Goal: Task Accomplishment & Management: Complete application form

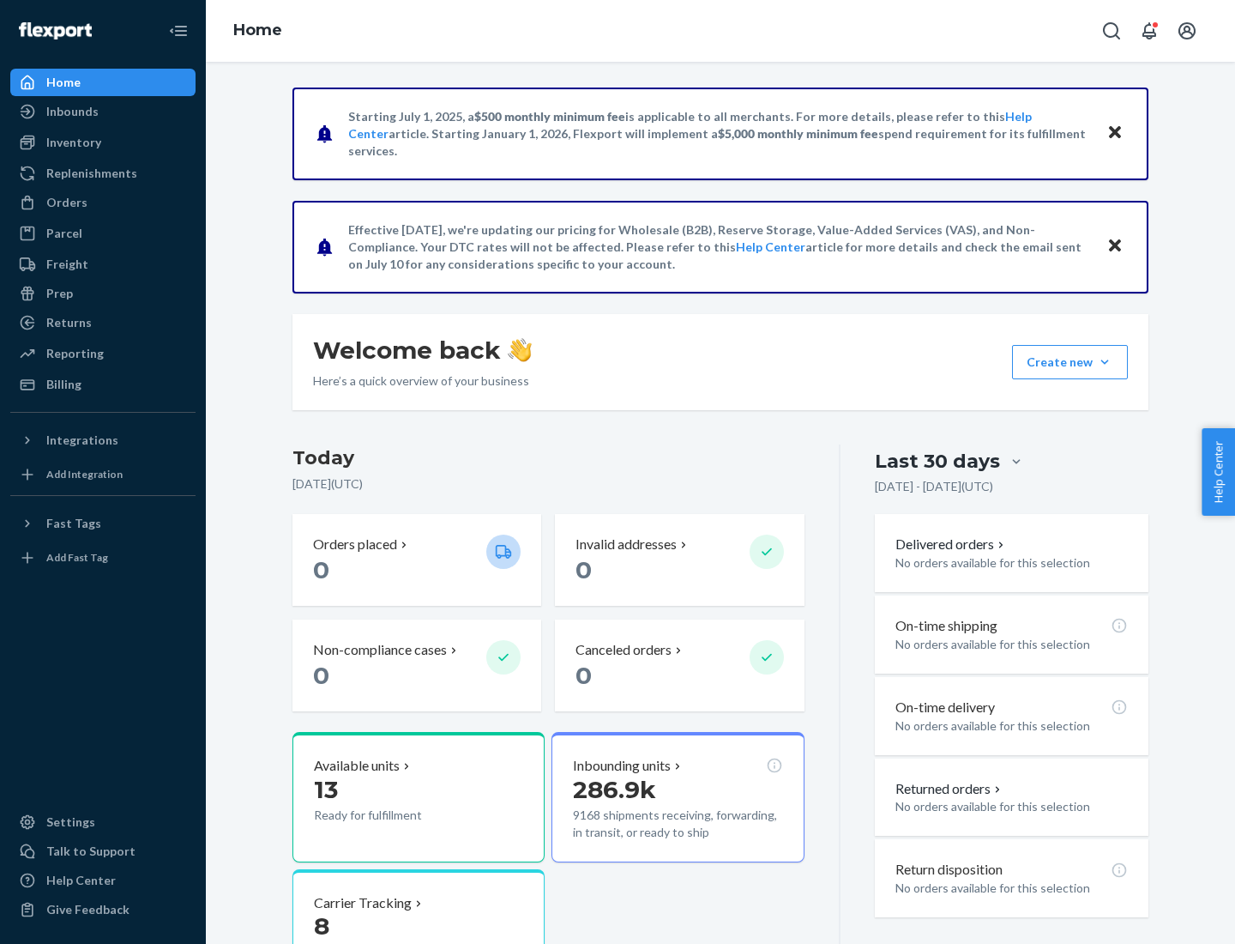
click at [1105, 362] on button "Create new Create new inbound Create new order Create new product" at bounding box center [1070, 362] width 116 height 34
click at [103, 112] on div "Inbounds" at bounding box center [103, 112] width 182 height 24
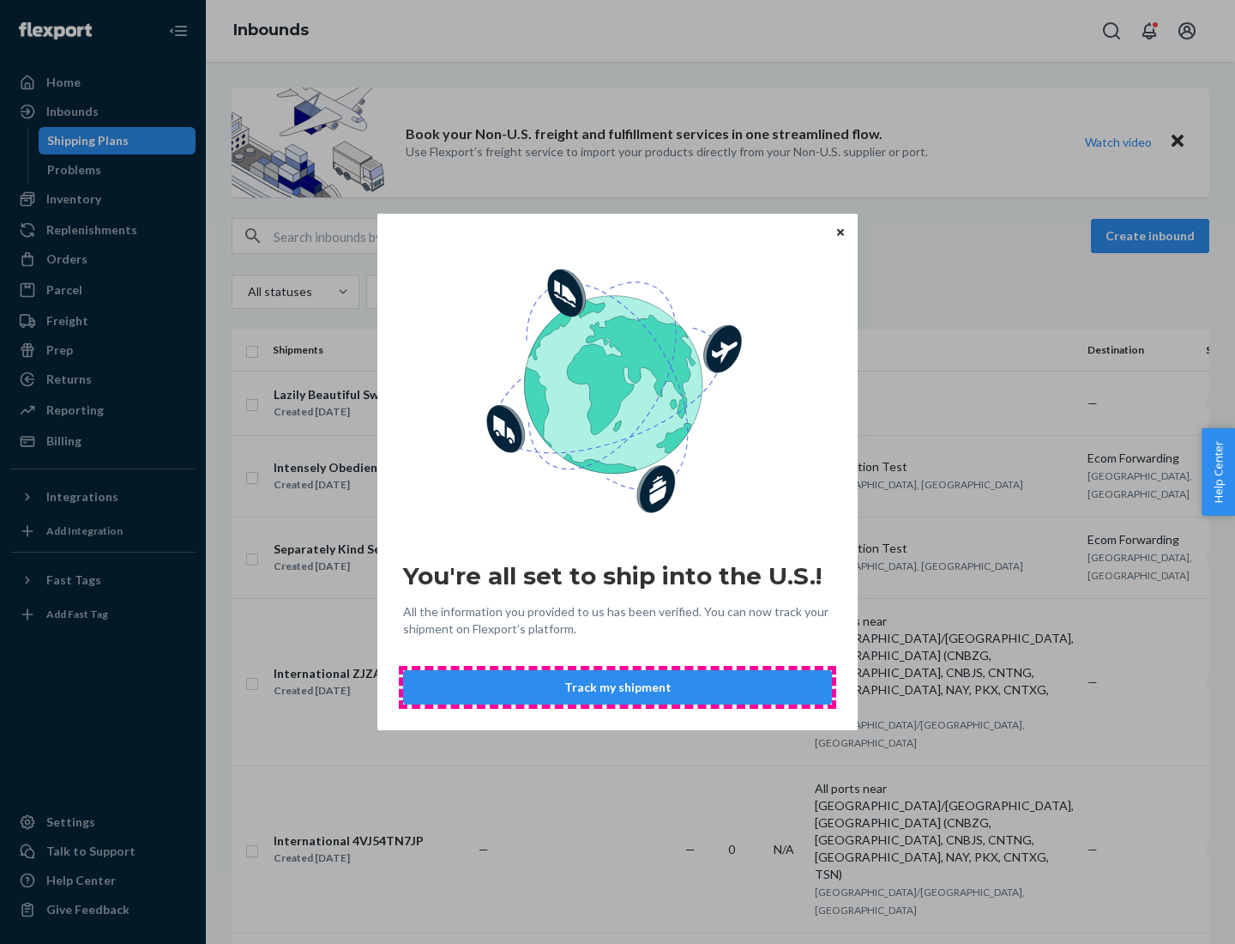
click at [618, 687] on button "Track my shipment" at bounding box center [617, 687] width 429 height 34
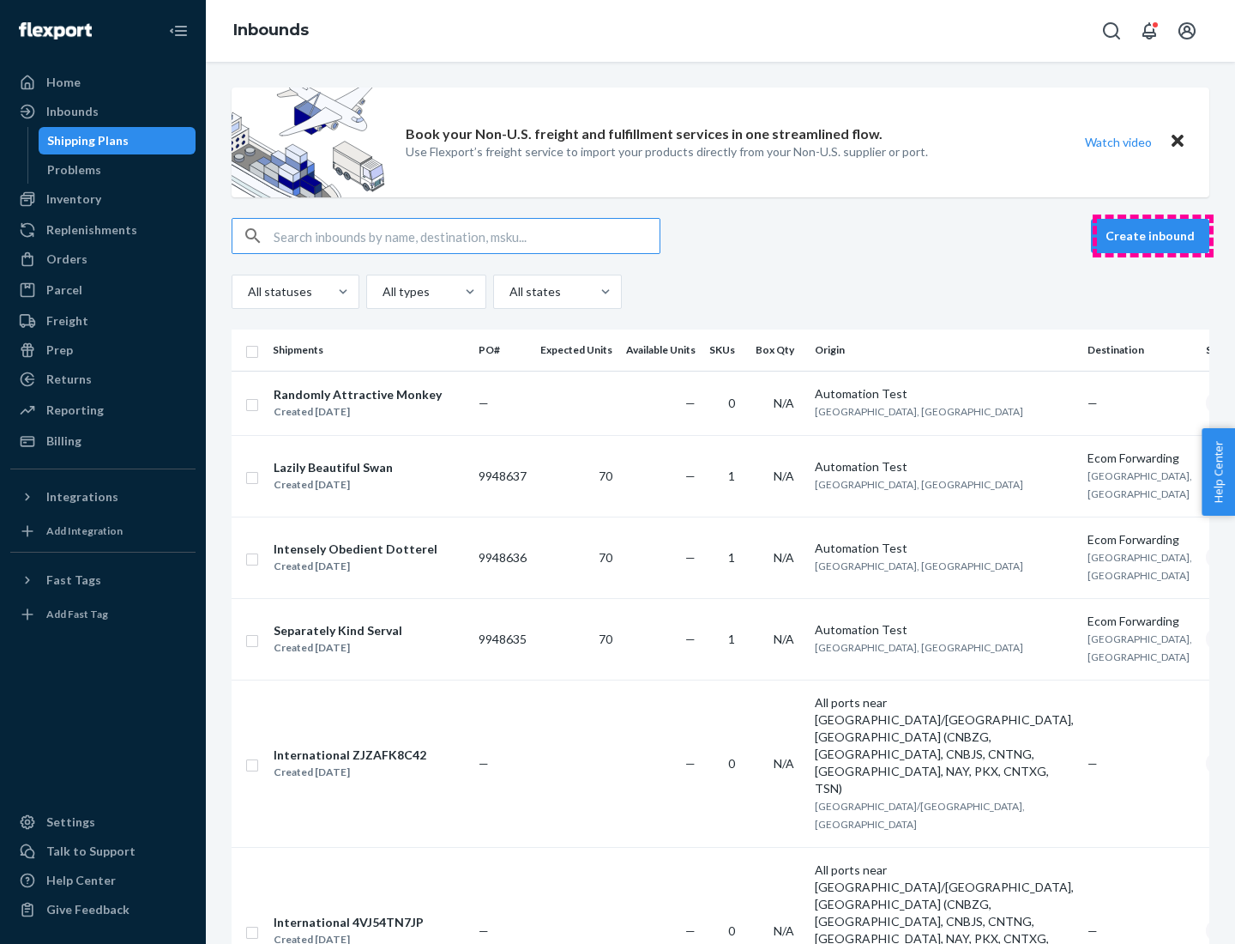
click at [1153, 236] on button "Create inbound" at bounding box center [1150, 236] width 118 height 34
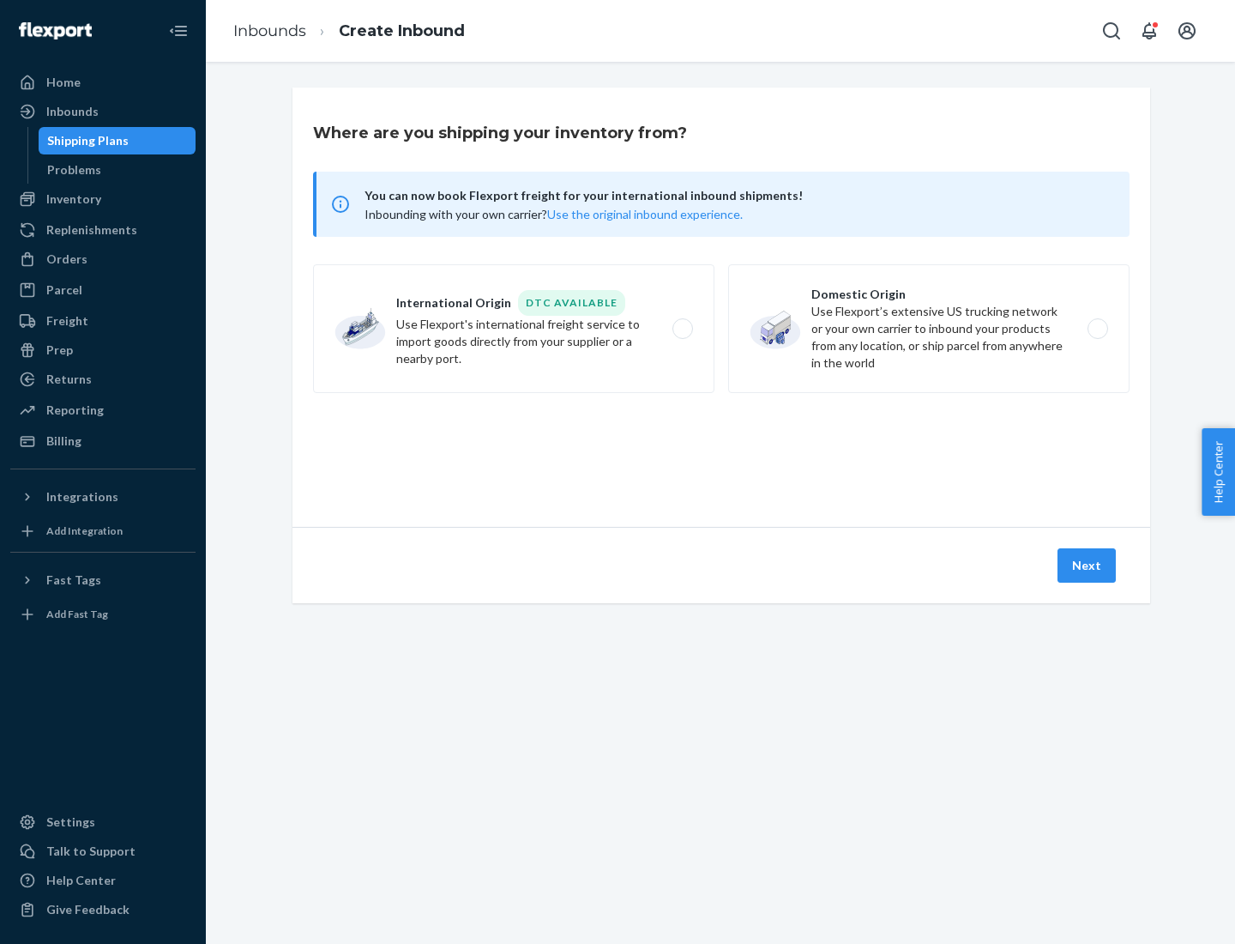
click at [514, 329] on label "International Origin DTC Available Use Flexport's international freight service…" at bounding box center [513, 328] width 401 height 129
click at [682, 329] on input "International Origin DTC Available Use Flexport's international freight service…" at bounding box center [687, 328] width 11 height 11
radio input "true"
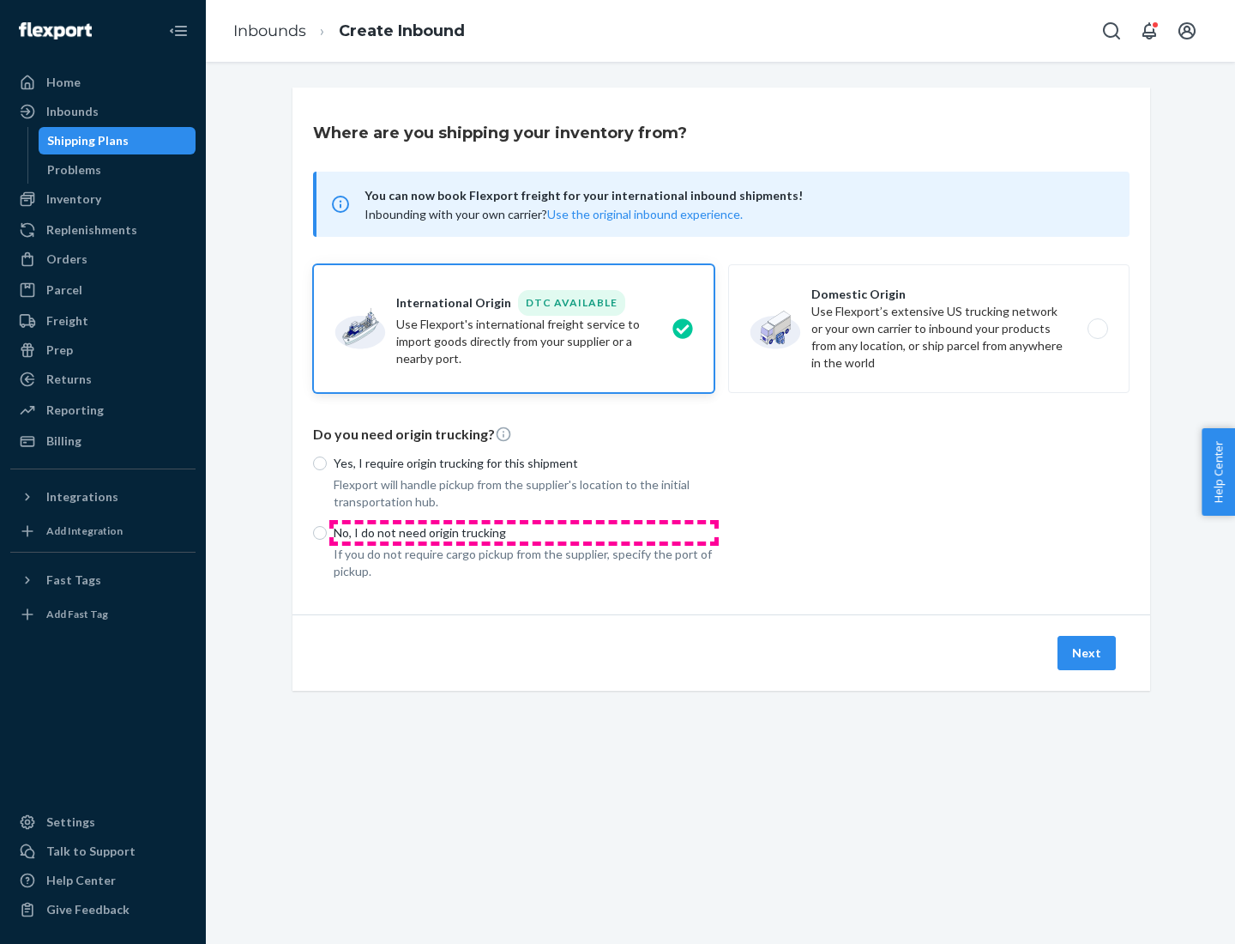
click at [524, 532] on p "No, I do not need origin trucking" at bounding box center [524, 532] width 381 height 17
click at [327, 532] on input "No, I do not need origin trucking" at bounding box center [320, 533] width 14 height 14
radio input "true"
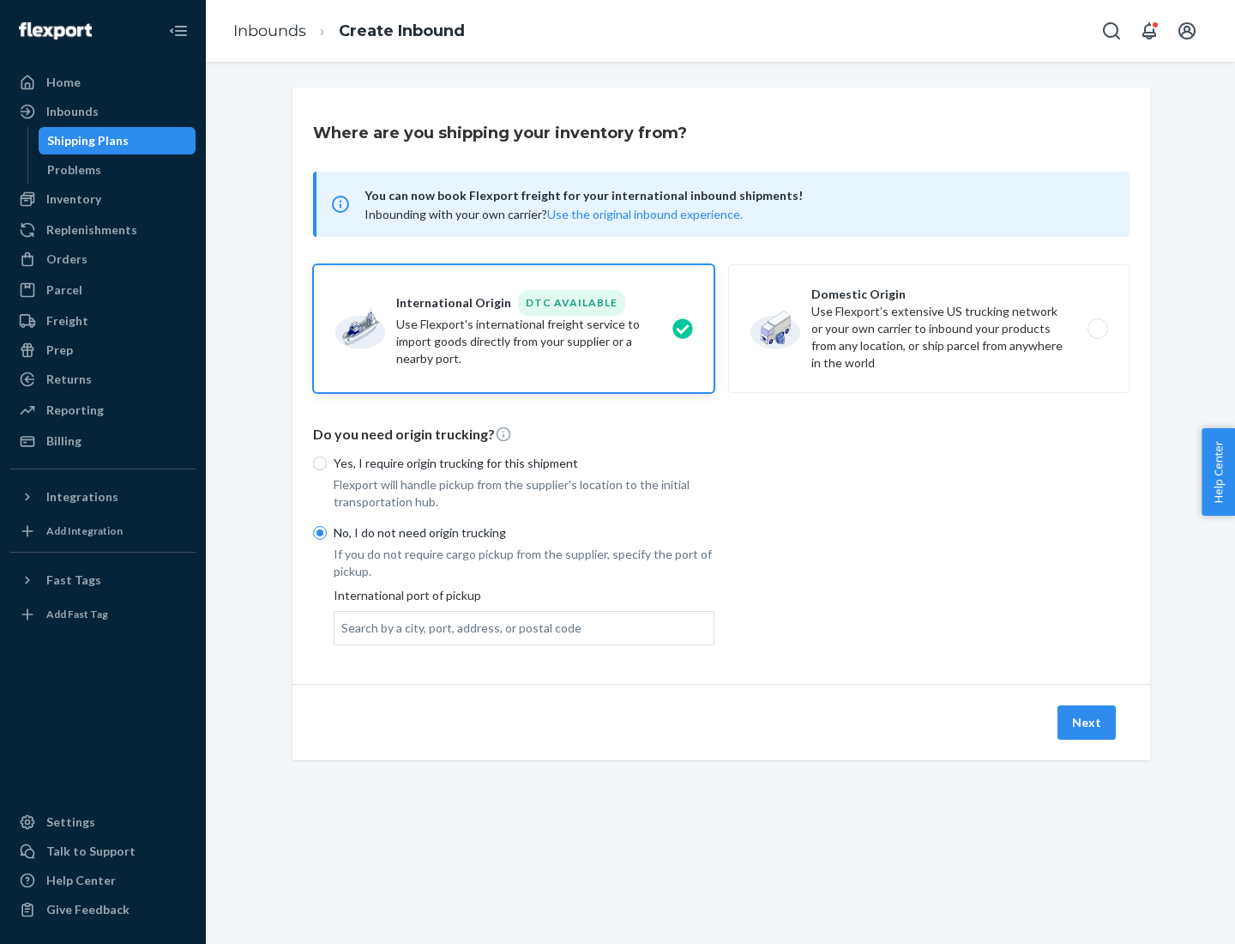
click at [457, 627] on div "Search by a city, port, address, or postal code" at bounding box center [461, 627] width 240 height 17
click at [343, 627] on input "Search by a city, port, address, or postal code" at bounding box center [342, 627] width 2 height 17
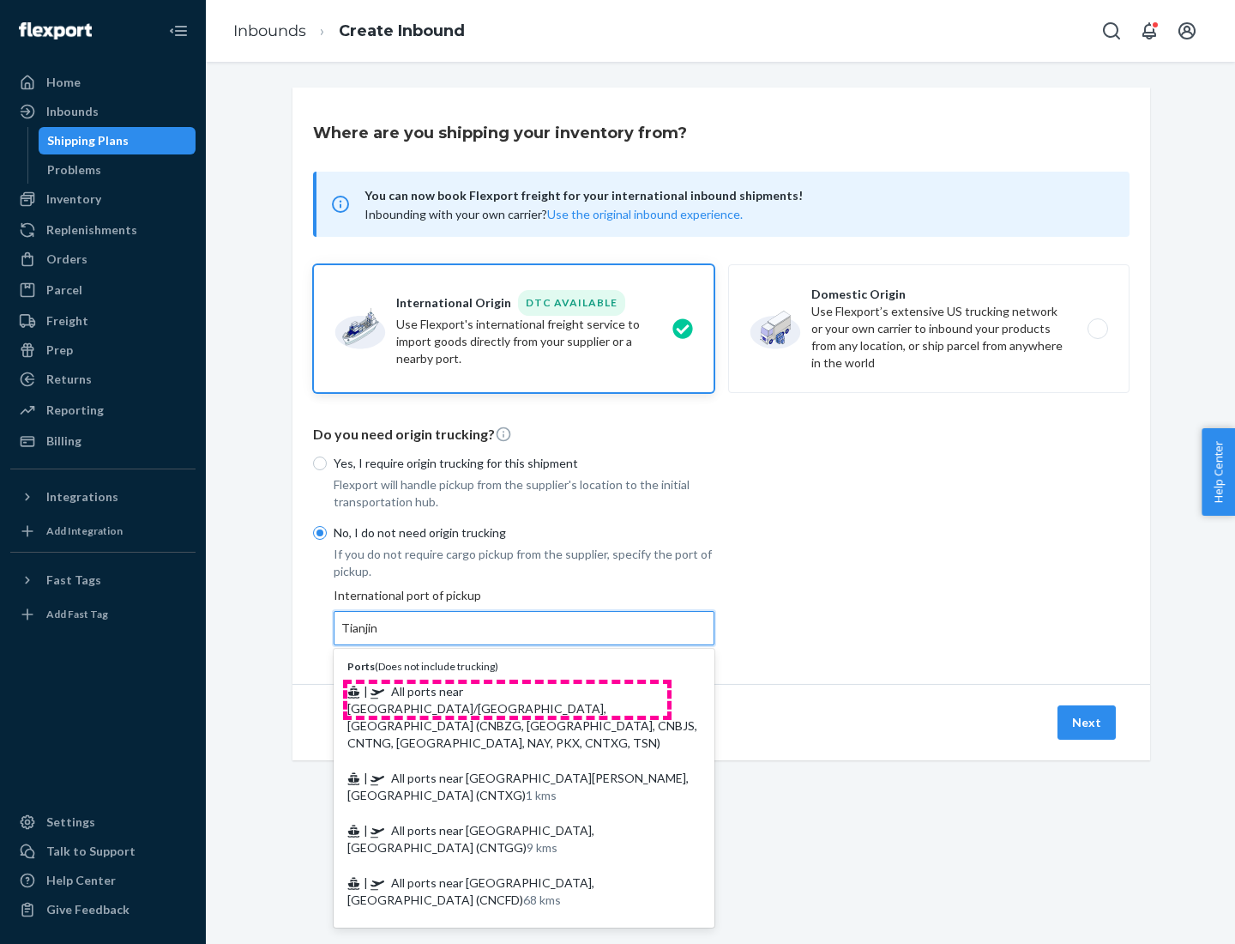
click at [507, 691] on span "| All ports near [GEOGRAPHIC_DATA]/[GEOGRAPHIC_DATA], [GEOGRAPHIC_DATA] (CNBZG,…" at bounding box center [522, 717] width 350 height 66
click at [379, 637] on input "Tianjin" at bounding box center [360, 627] width 38 height 17
type input "All ports near [GEOGRAPHIC_DATA]/[GEOGRAPHIC_DATA], [GEOGRAPHIC_DATA] (CNBZG, […"
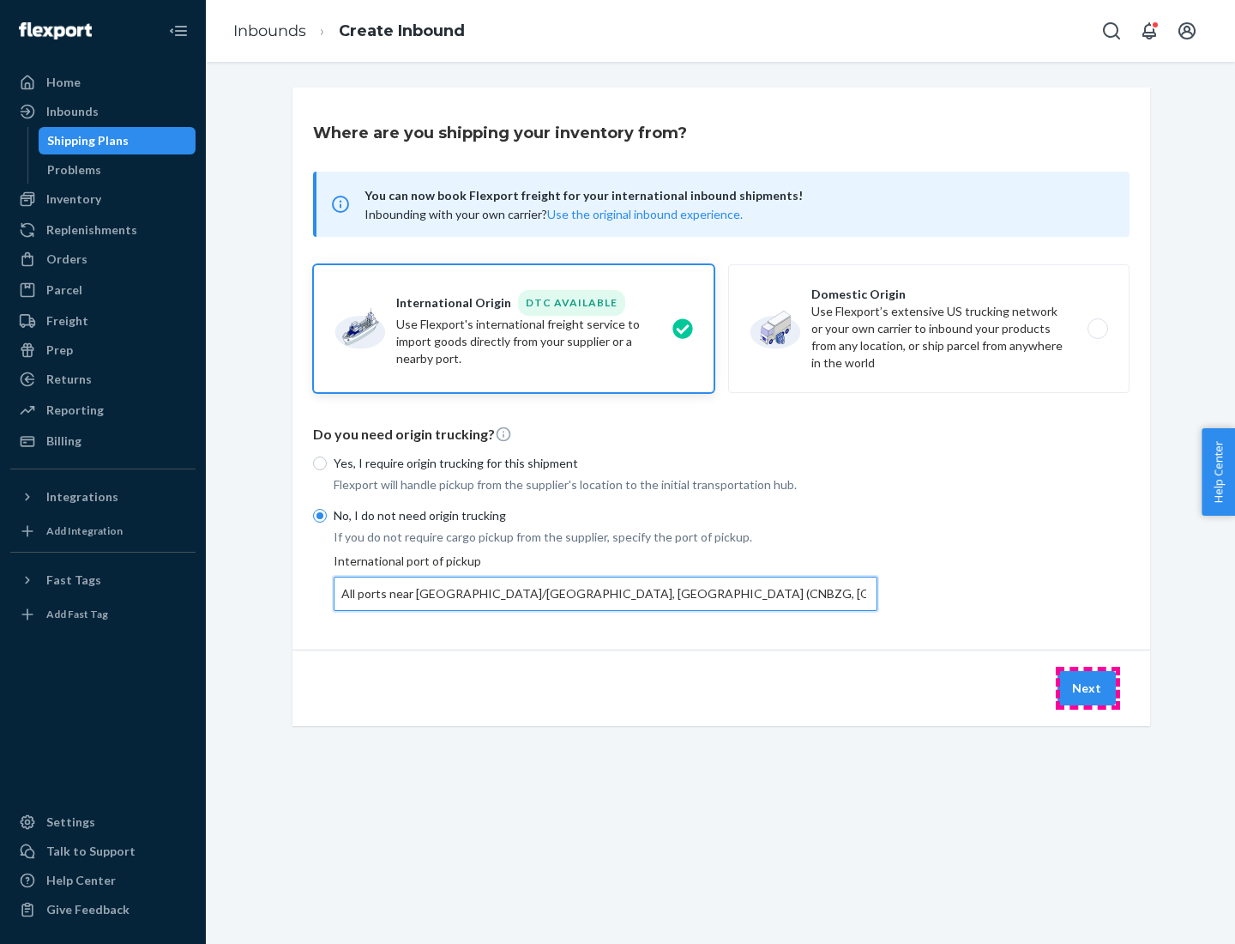
click at [1088, 687] on button "Next" at bounding box center [1087, 688] width 58 height 34
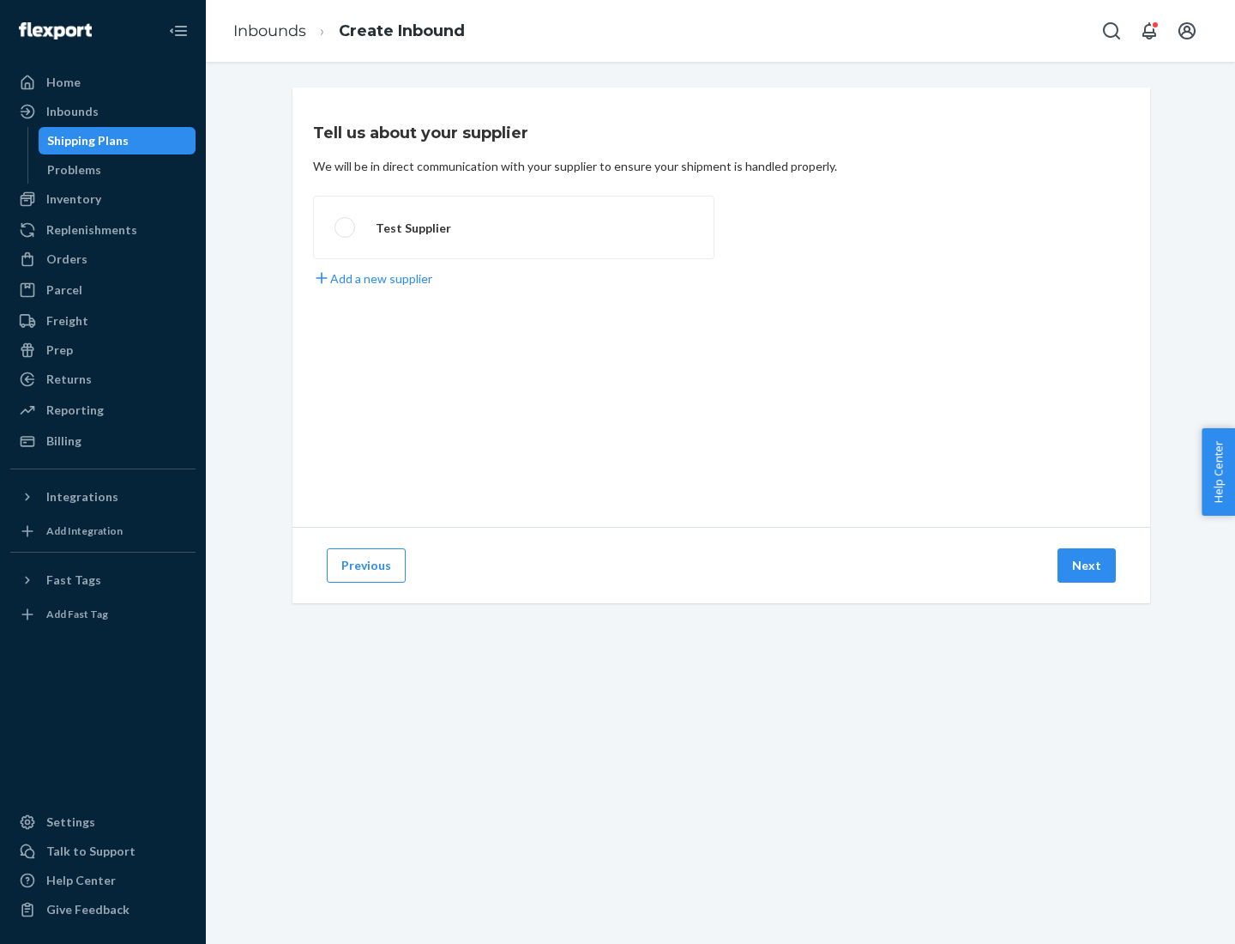
click at [514, 227] on label "Test Supplier" at bounding box center [513, 227] width 401 height 63
click at [346, 227] on input "Test Supplier" at bounding box center [340, 227] width 11 height 11
radio input "true"
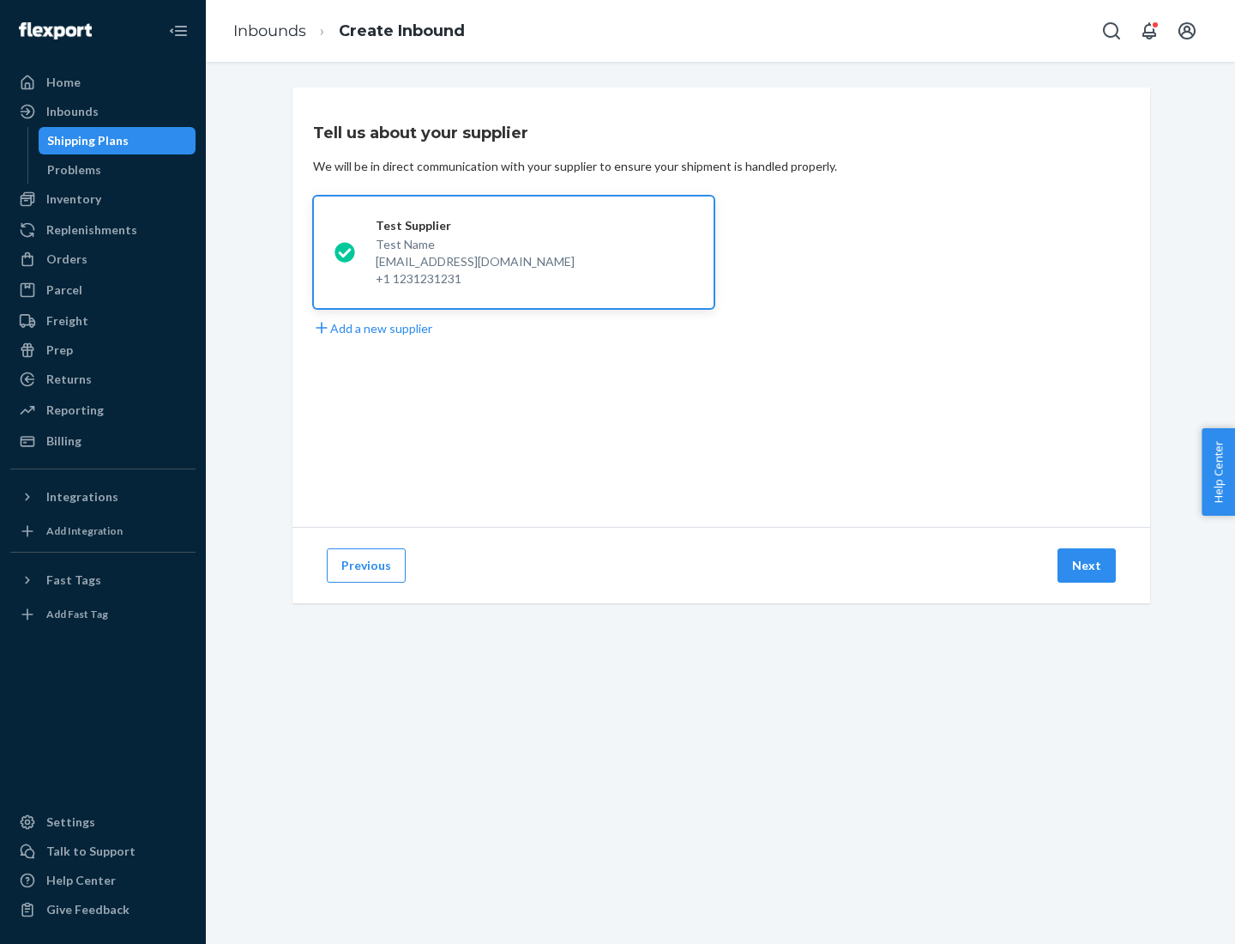
click at [1088, 565] on button "Next" at bounding box center [1087, 565] width 58 height 34
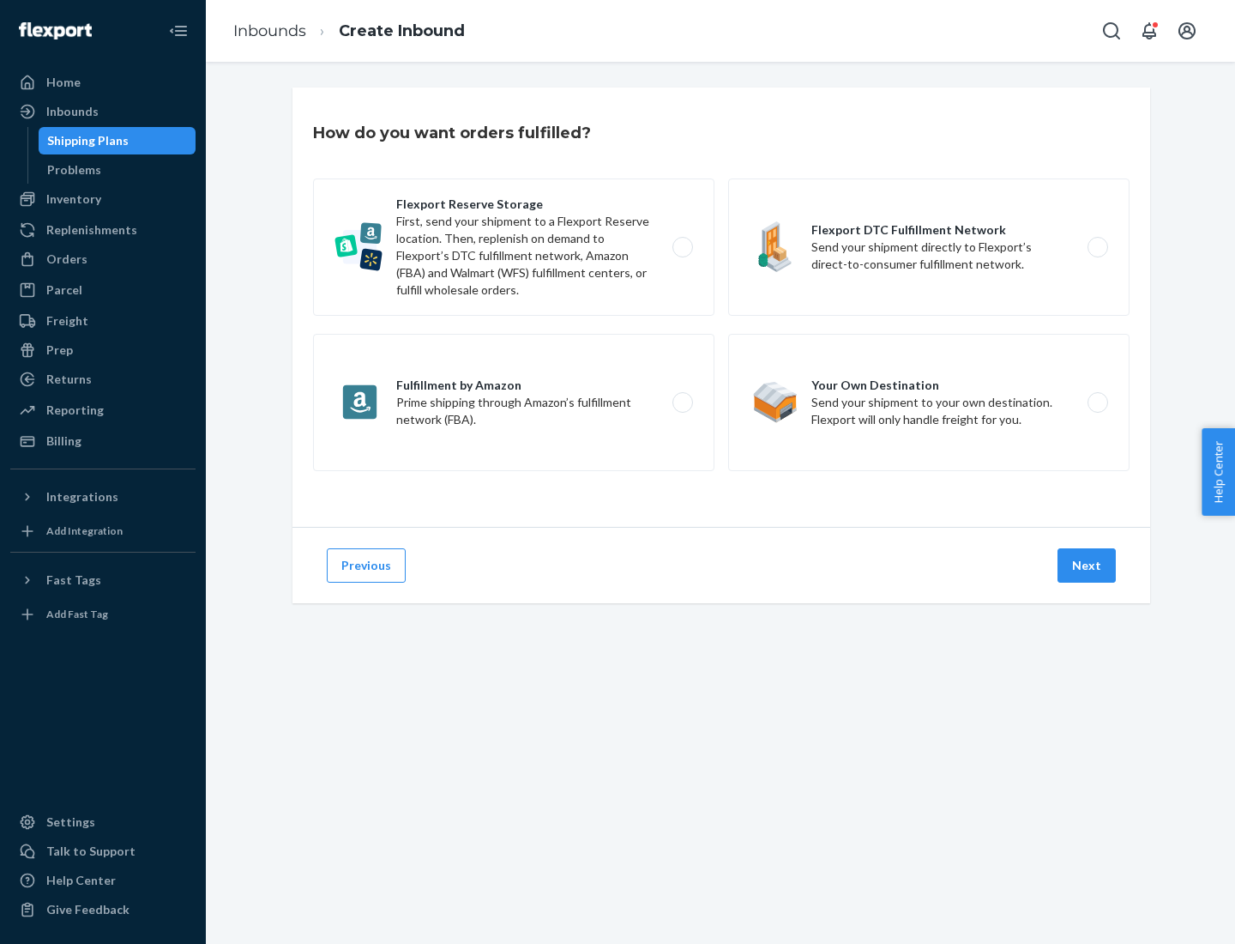
click at [721, 307] on div "Flexport Reserve Storage First, send your shipment to a Flexport Reserve locati…" at bounding box center [721, 326] width 817 height 297
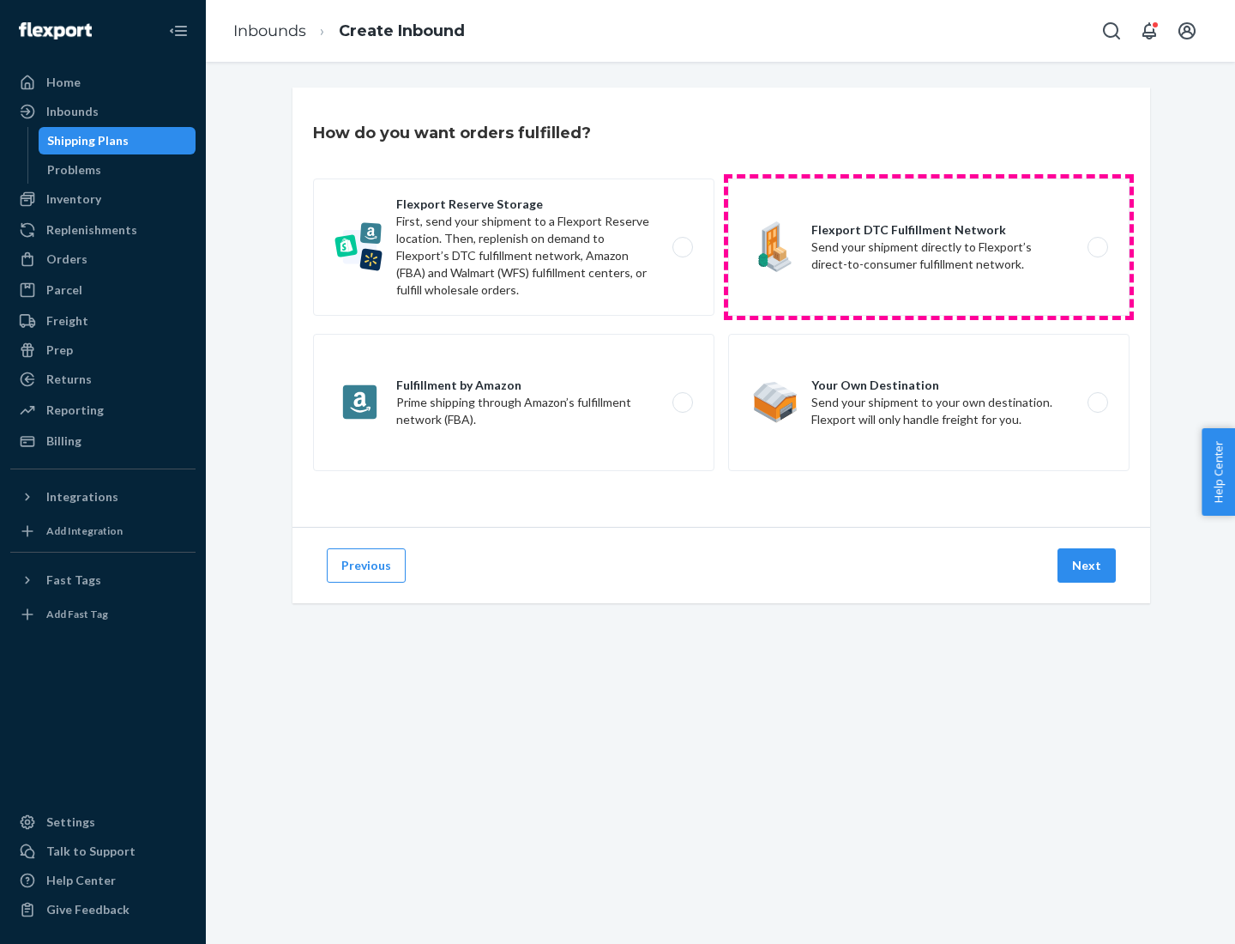
click at [929, 247] on label "Flexport DTC Fulfillment Network Send your shipment directly to Flexport’s dire…" at bounding box center [928, 246] width 401 height 137
click at [1097, 247] on input "Flexport DTC Fulfillment Network Send your shipment directly to Flexport’s dire…" at bounding box center [1102, 247] width 11 height 11
radio input "true"
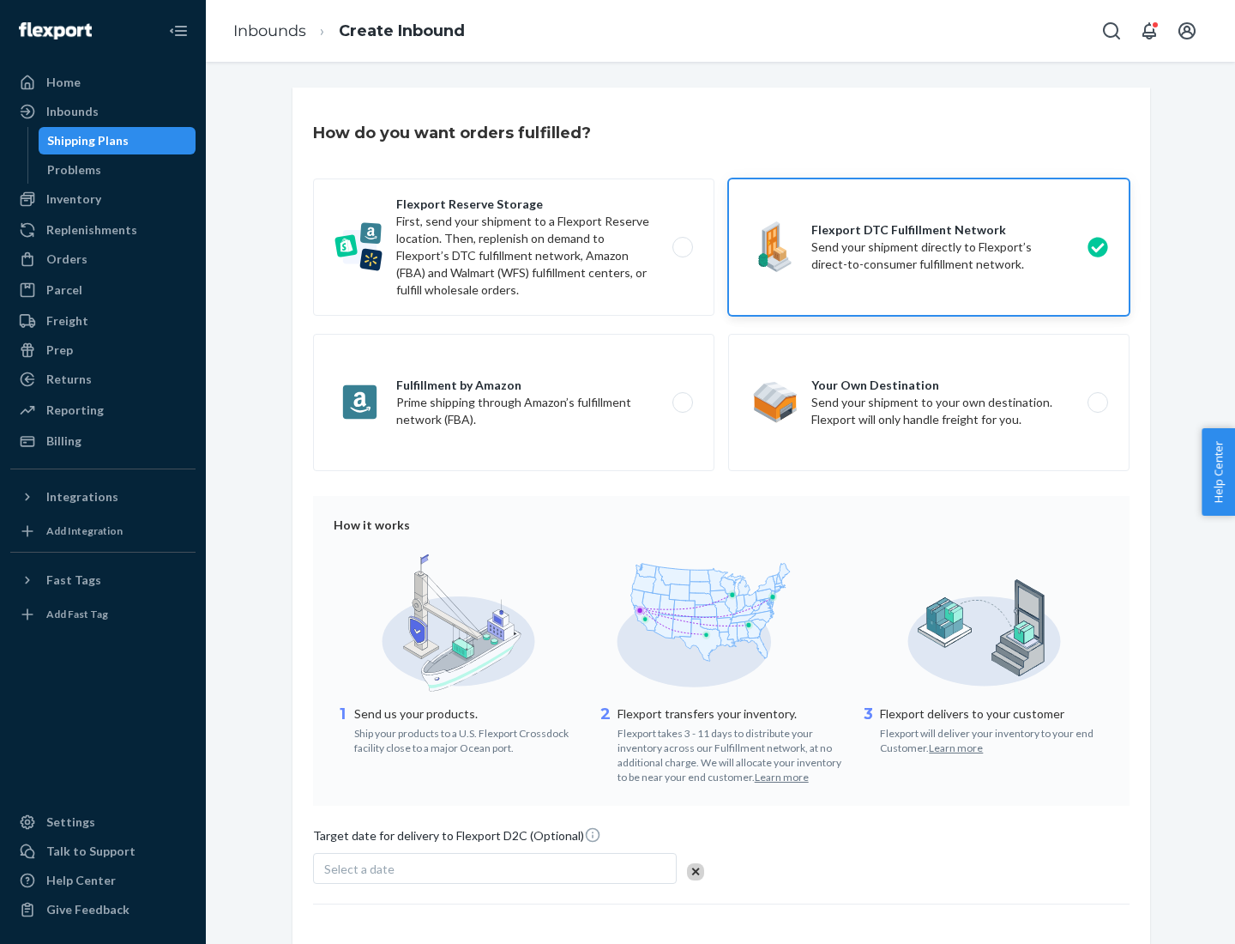
scroll to position [126, 0]
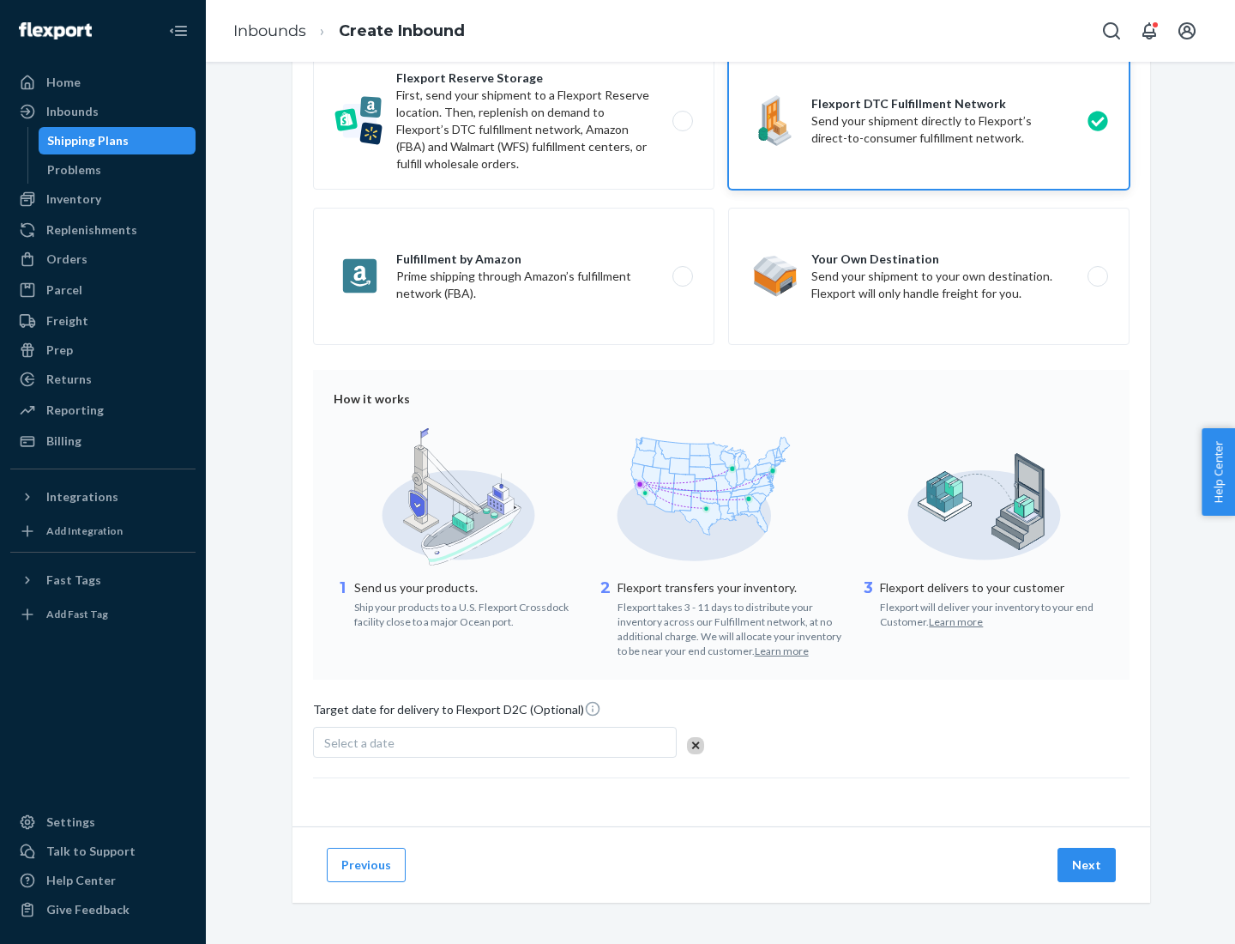
click at [1088, 864] on button "Next" at bounding box center [1087, 865] width 58 height 34
